Goal: Information Seeking & Learning: Check status

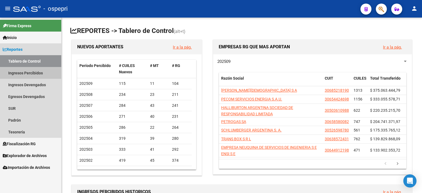
click at [30, 76] on link "Ingresos Percibidos" at bounding box center [30, 73] width 61 height 12
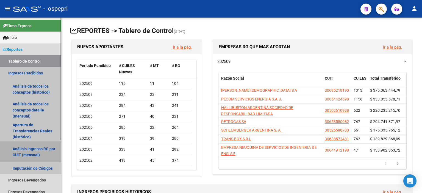
click at [24, 154] on link "Análisis Ingresos RG por CUIT (mensual)" at bounding box center [30, 151] width 61 height 21
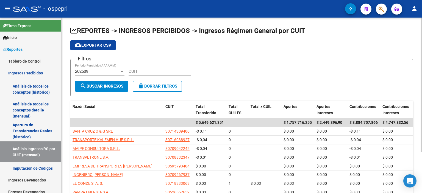
drag, startPoint x: 379, startPoint y: 64, endPoint x: 306, endPoint y: 83, distance: 75.1
click at [379, 64] on div "Filtros 202509 Período Percibido (AAAAMM) CUIT" at bounding box center [241, 72] width 333 height 17
click at [156, 75] on div "CUIT" at bounding box center [159, 70] width 62 height 12
click at [152, 71] on input "CUIT" at bounding box center [159, 71] width 62 height 5
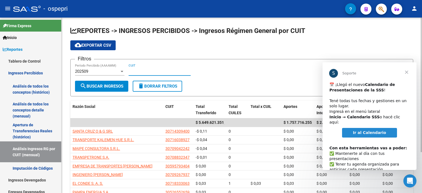
paste input "30-60468709-4"
type input "30-60468709-4"
click at [100, 84] on span "search Buscar Ingresos" at bounding box center [101, 86] width 43 height 5
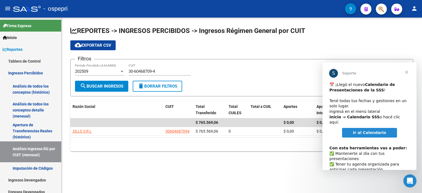
click at [408, 70] on span "Cerrar" at bounding box center [406, 72] width 20 height 20
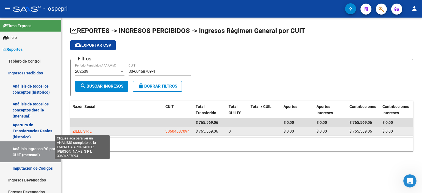
click at [89, 130] on span "ZILLE S R L" at bounding box center [81, 131] width 19 height 4
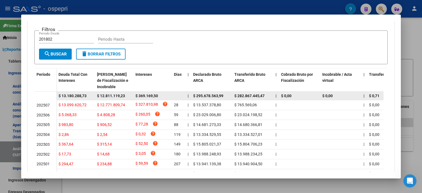
scroll to position [82, 0]
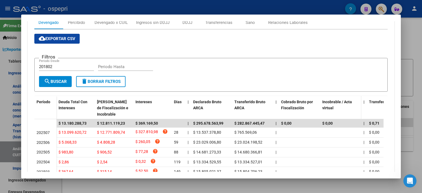
click at [341, 116] on datatable-header-cell "Incobrable / Acta virtual" at bounding box center [340, 108] width 41 height 24
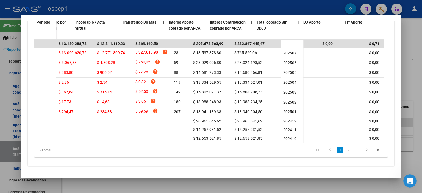
scroll to position [0, 329]
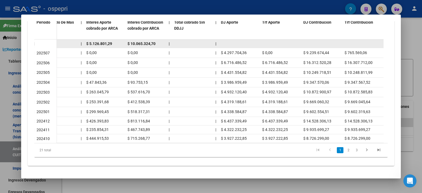
click at [279, 40] on datatable-body-cell at bounding box center [280, 44] width 41 height 9
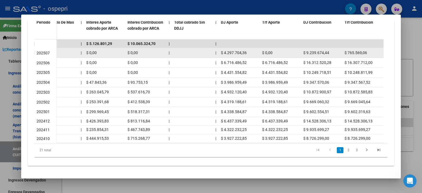
drag, startPoint x: 246, startPoint y: 51, endPoint x: 217, endPoint y: 49, distance: 28.3
click at [217, 49] on div "$ 13.099.620,72 $ 12.771.809,74 $ 327.810,98 help 28 | $ 13.537.378,80 $ 765.56…" at bounding box center [55, 53] width 656 height 10
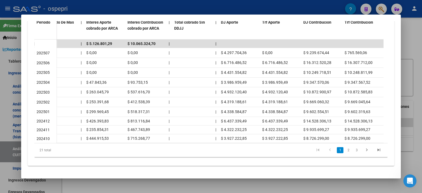
click at [410, 62] on div at bounding box center [211, 96] width 422 height 193
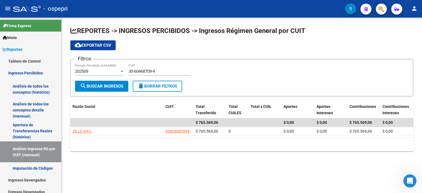
click at [242, 68] on div "Filtros 202509 Período Percibido (AAAAMM) 30-60468709-4 CUIT" at bounding box center [241, 72] width 333 height 17
